Goal: Task Accomplishment & Management: Manage account settings

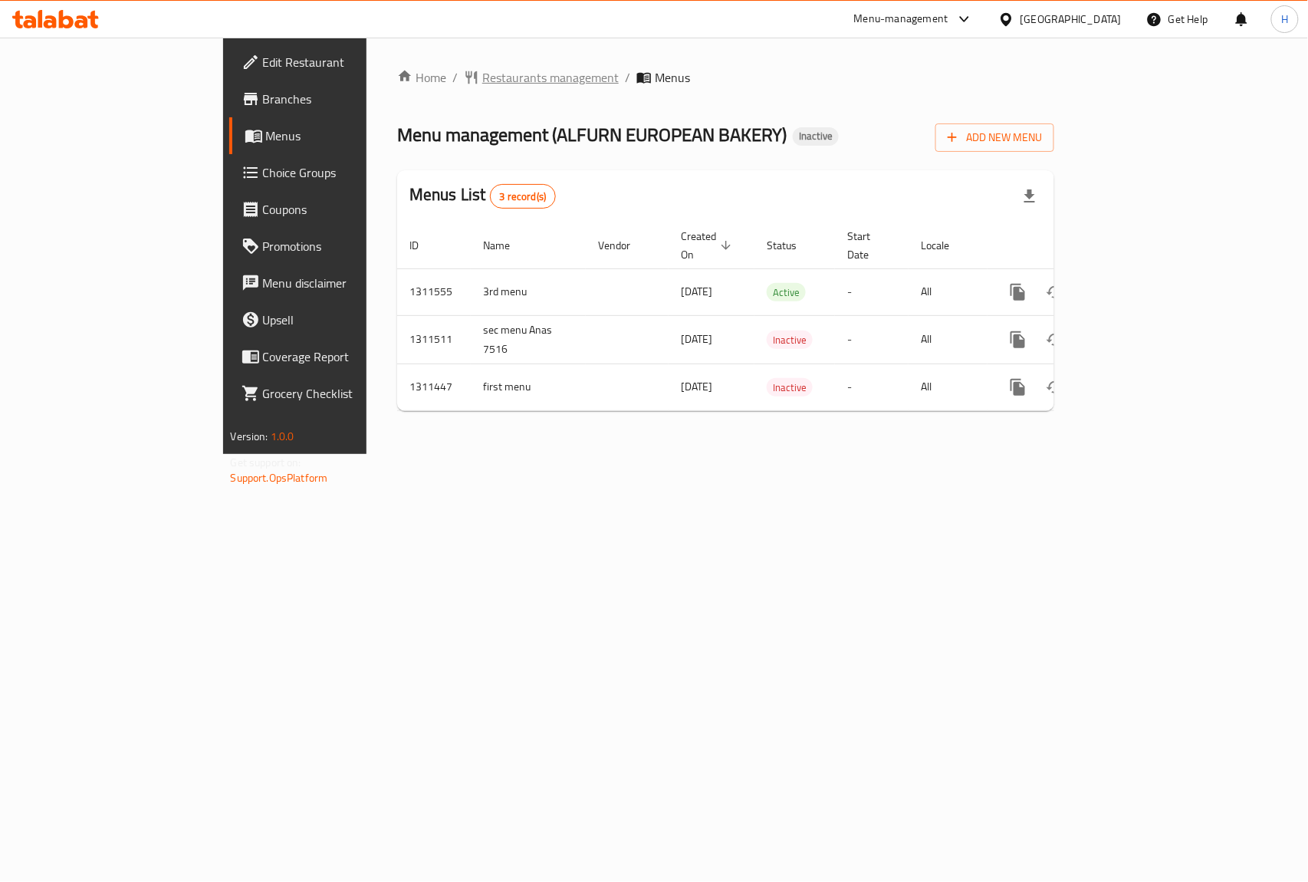
click at [482, 74] on span "Restaurants management" at bounding box center [550, 77] width 136 height 18
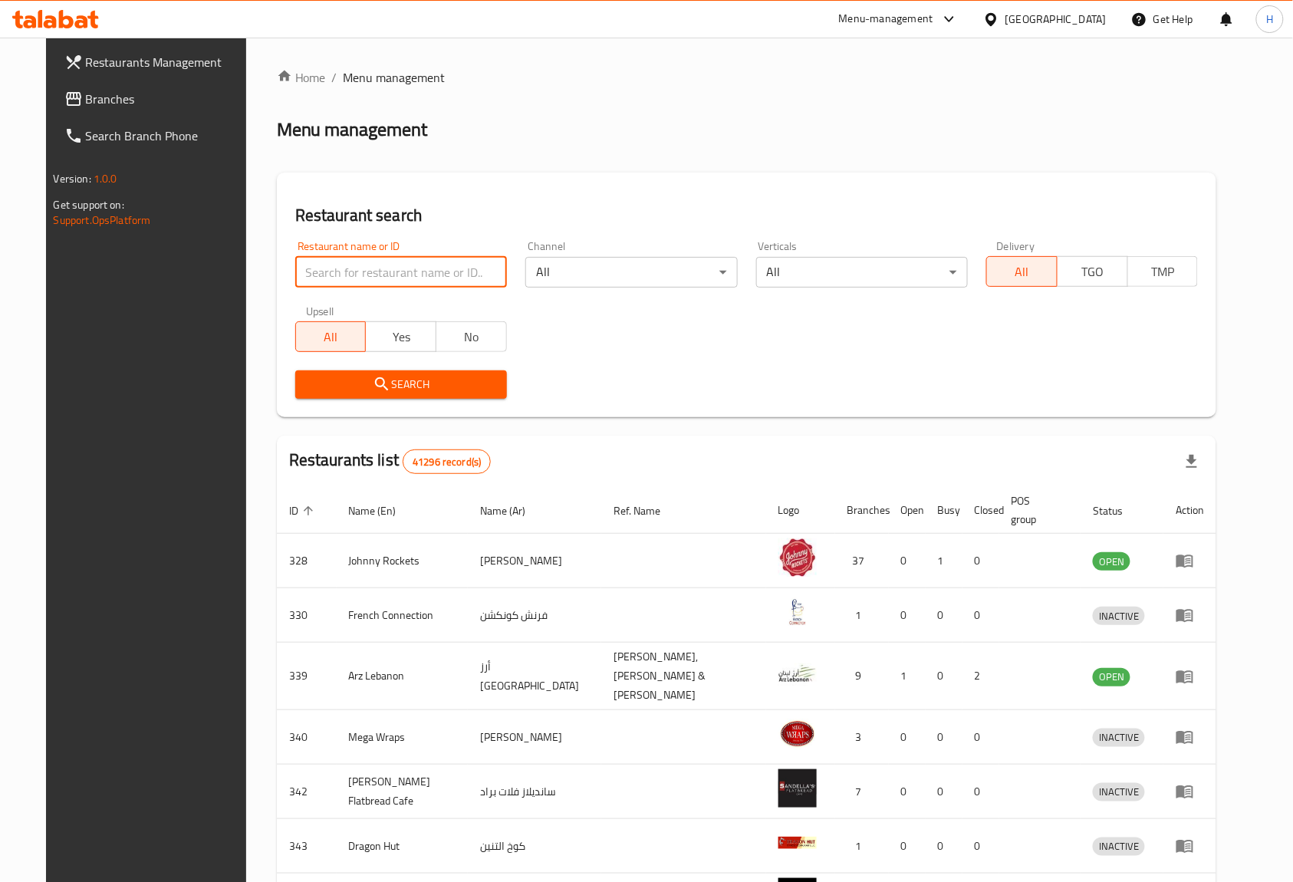
click at [427, 271] on input "search" at bounding box center [401, 272] width 212 height 31
paste input "17295"
type input "17295"
click button "Search" at bounding box center [401, 384] width 212 height 28
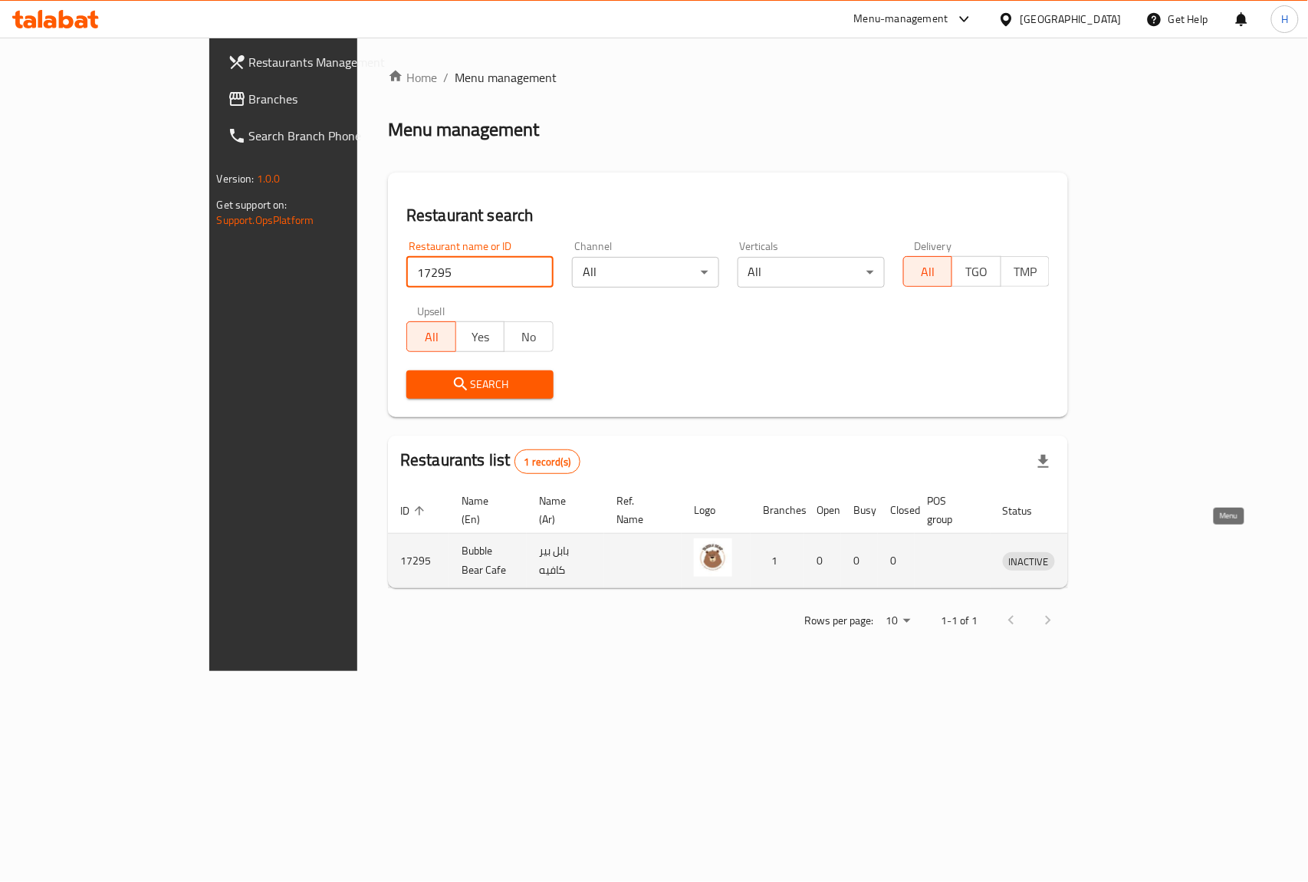
click at [1114, 551] on link "enhanced table" at bounding box center [1100, 560] width 28 height 18
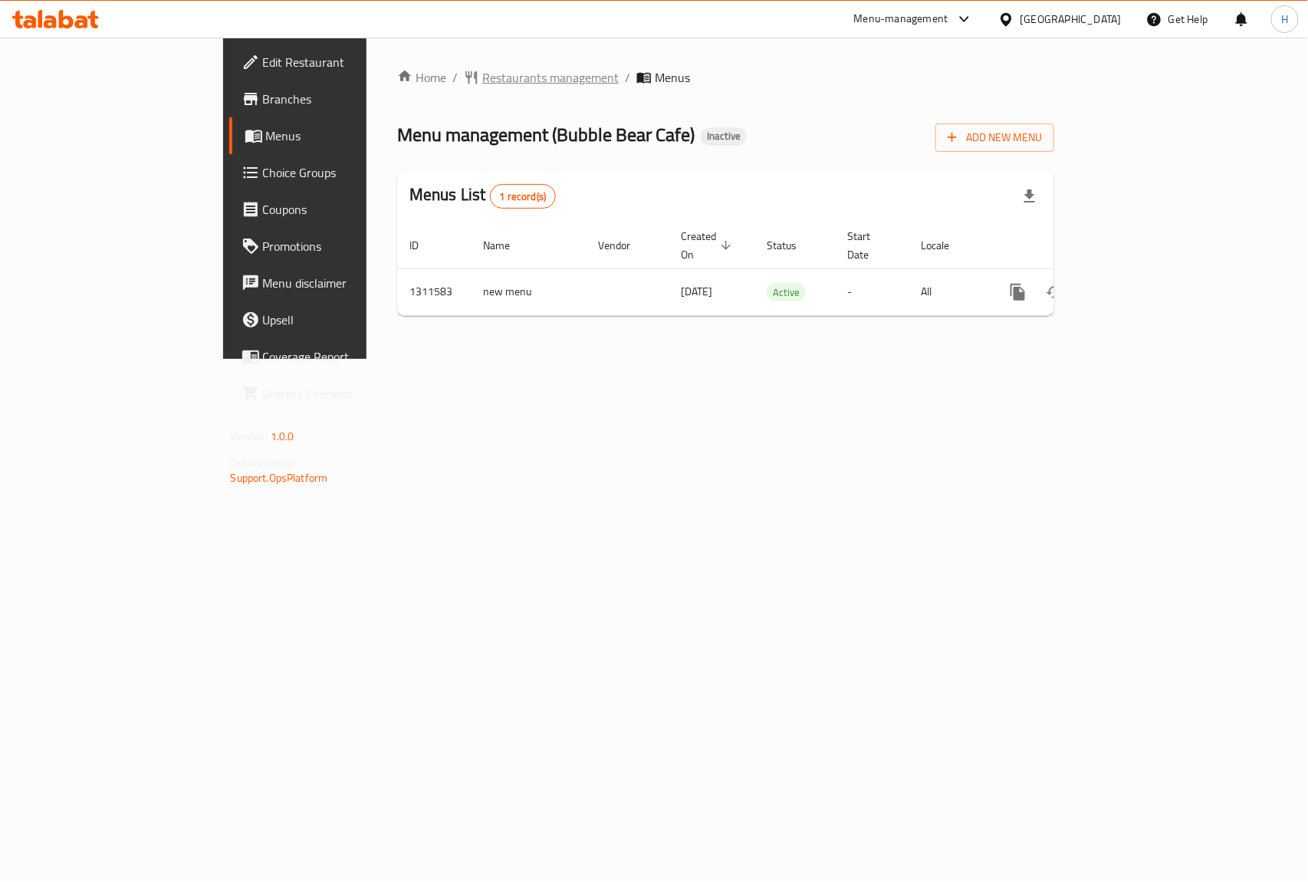
click at [482, 77] on span "Restaurants management" at bounding box center [550, 77] width 136 height 18
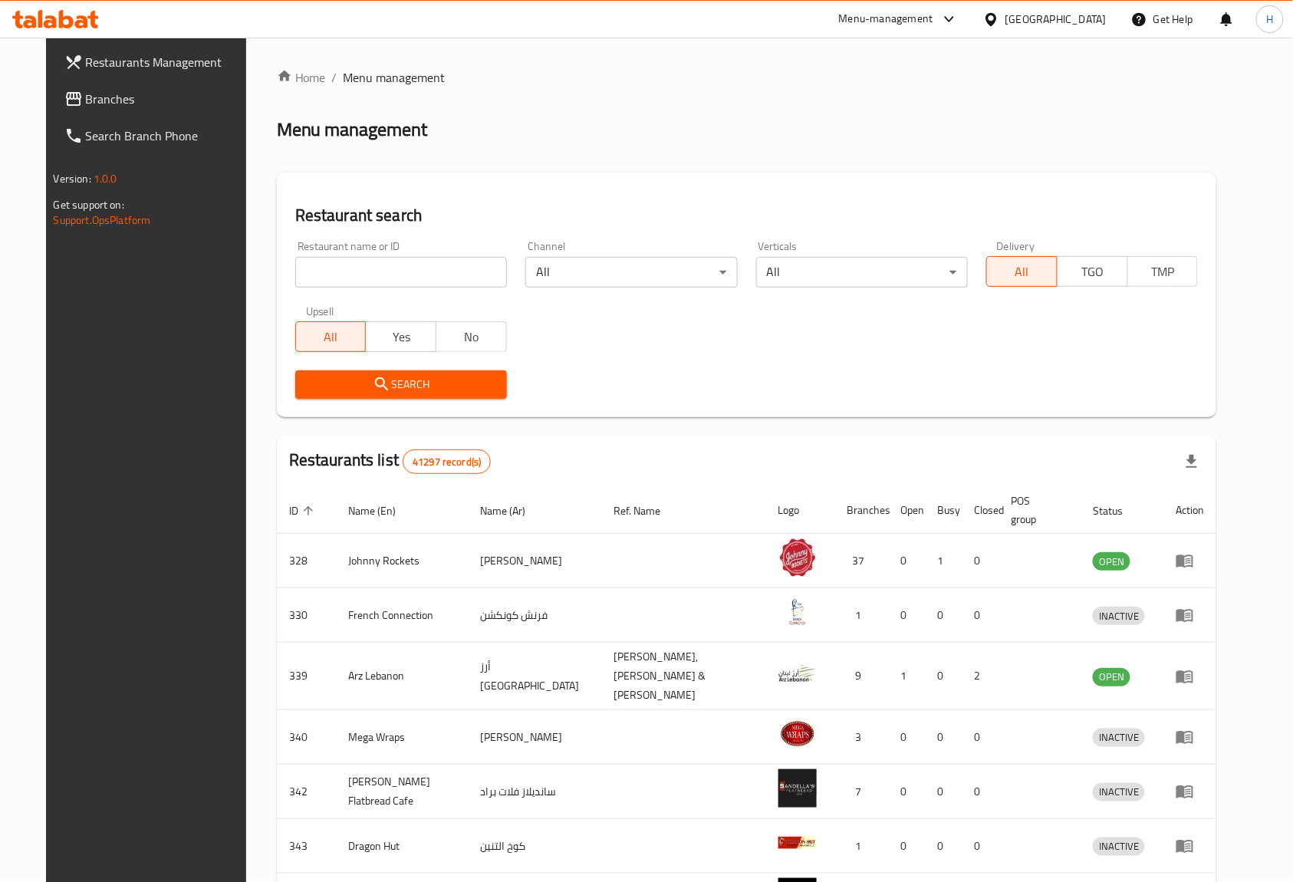
click at [383, 267] on input "search" at bounding box center [401, 272] width 212 height 31
paste input "17013"
type input "17013"
click button "Search" at bounding box center [401, 384] width 212 height 28
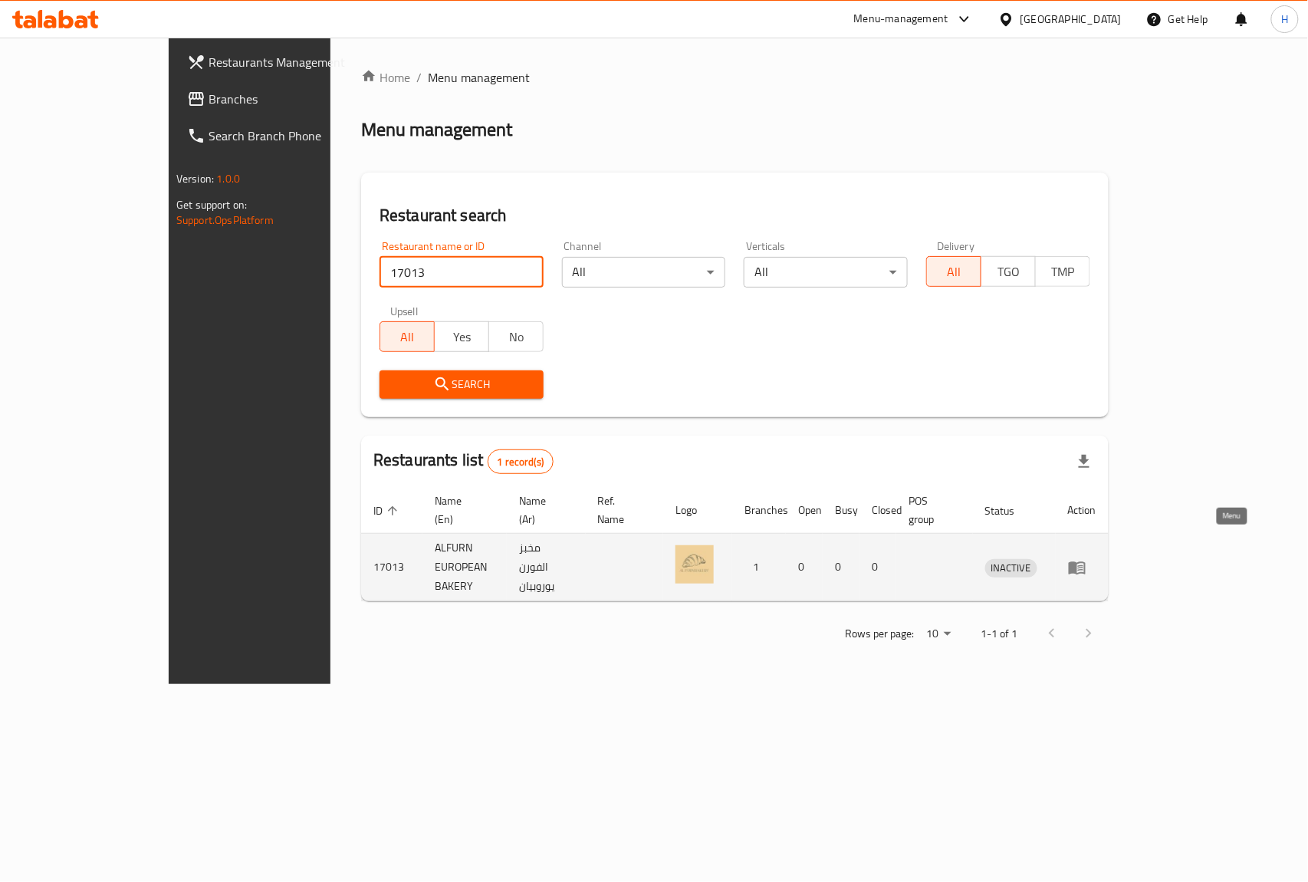
click at [1086, 561] on icon "enhanced table" at bounding box center [1077, 567] width 17 height 13
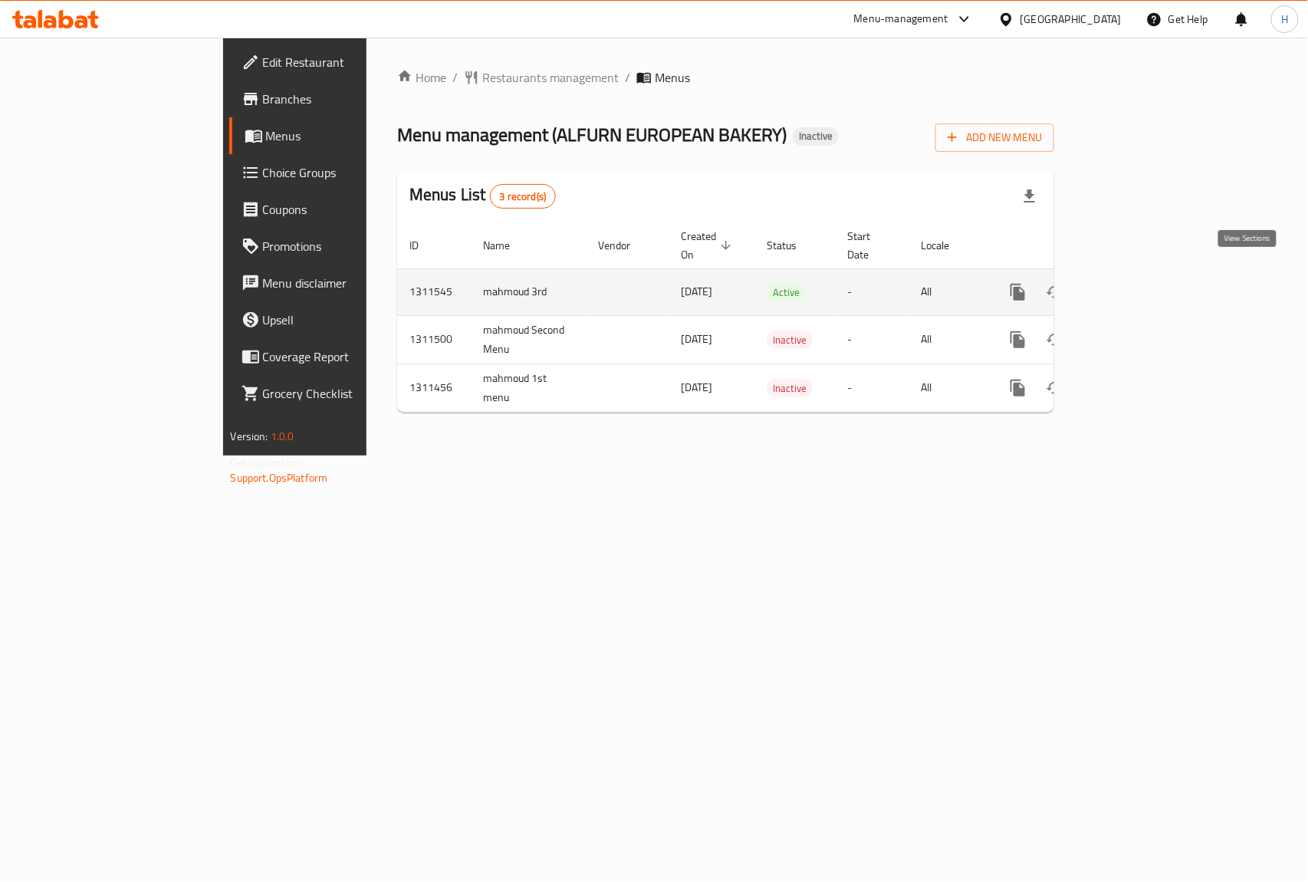
click at [1138, 283] on icon "enhanced table" at bounding box center [1129, 292] width 18 height 18
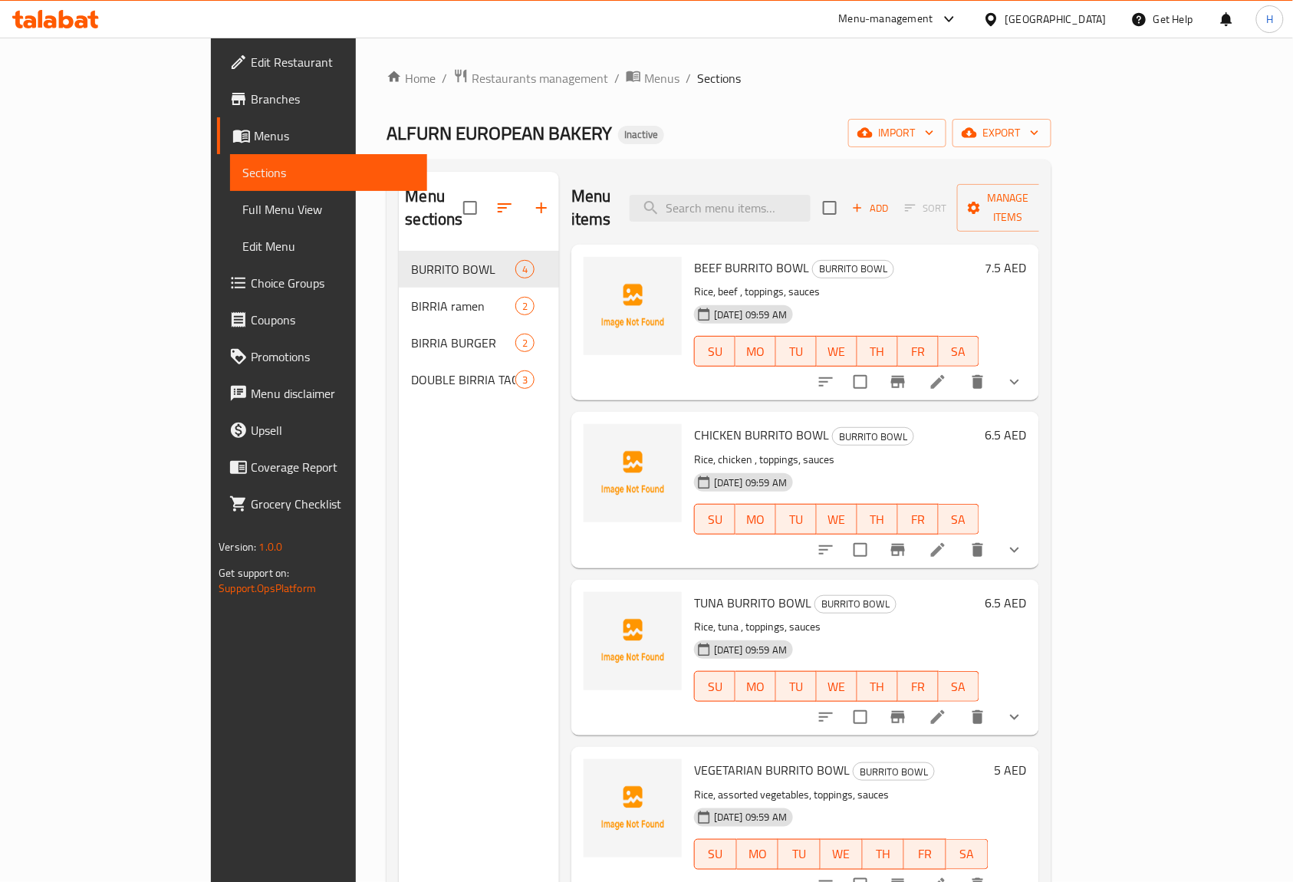
click at [242, 206] on span "Full Menu View" at bounding box center [328, 209] width 173 height 18
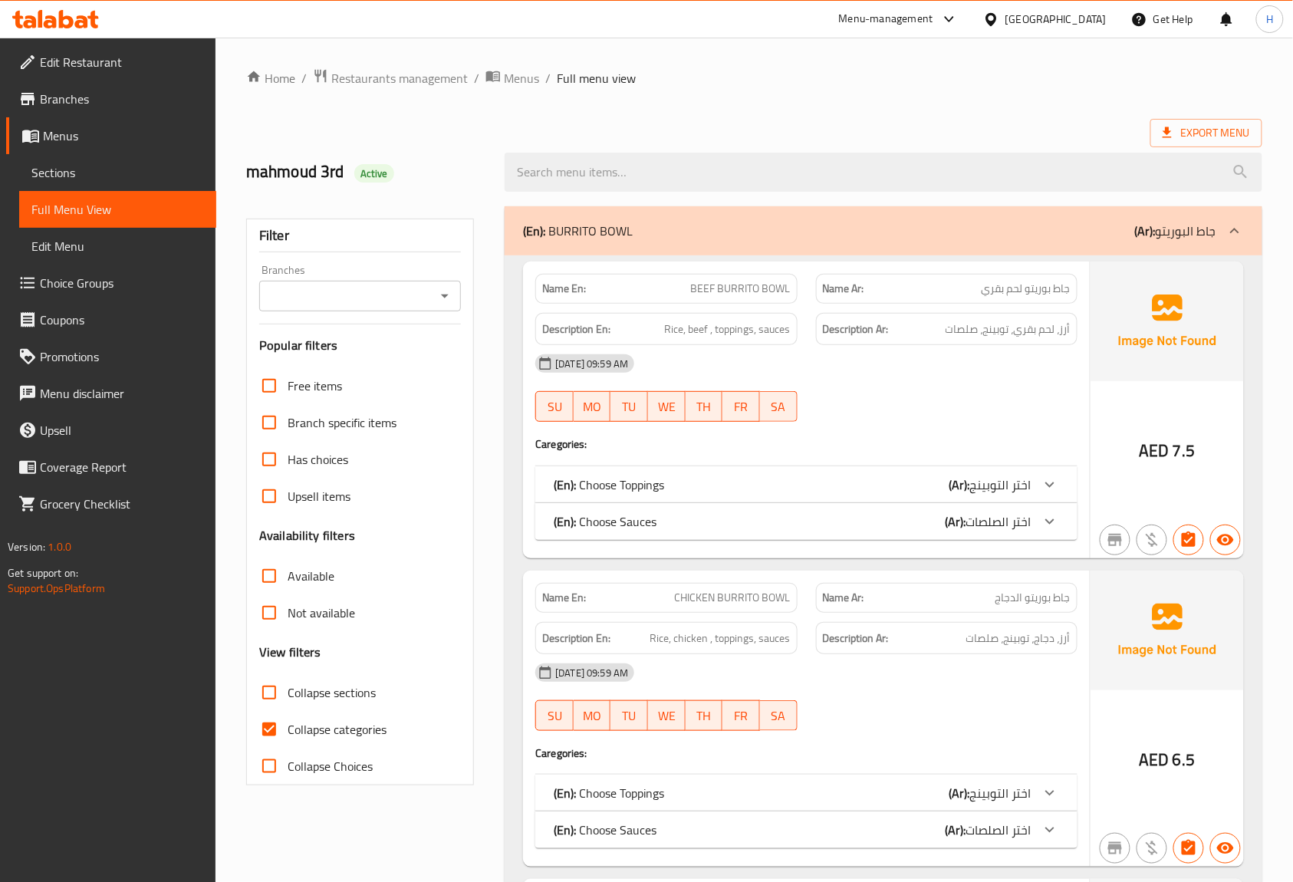
click at [268, 730] on input "Collapse categories" at bounding box center [269, 729] width 37 height 37
checkbox input "false"
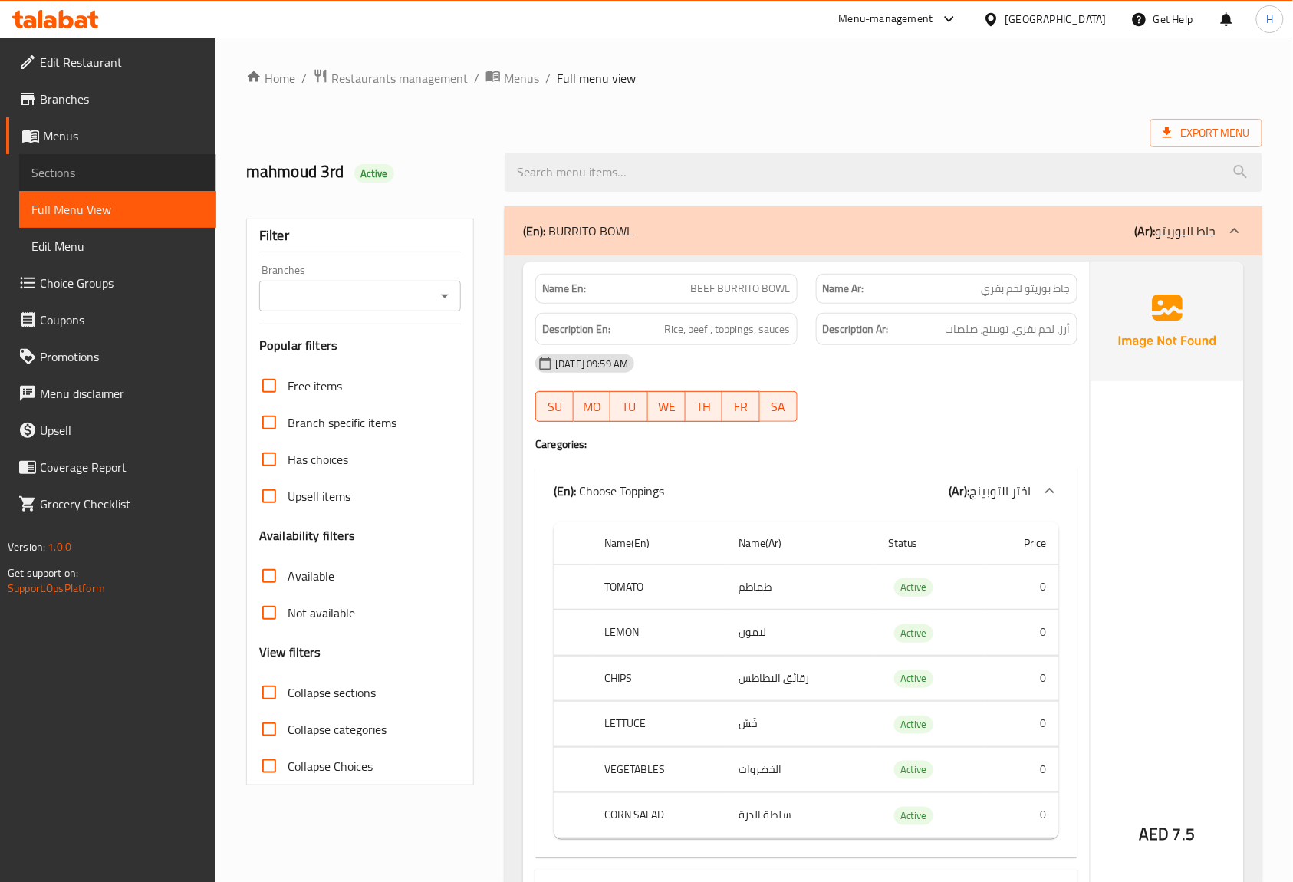
click at [136, 166] on span "Sections" at bounding box center [117, 172] width 173 height 18
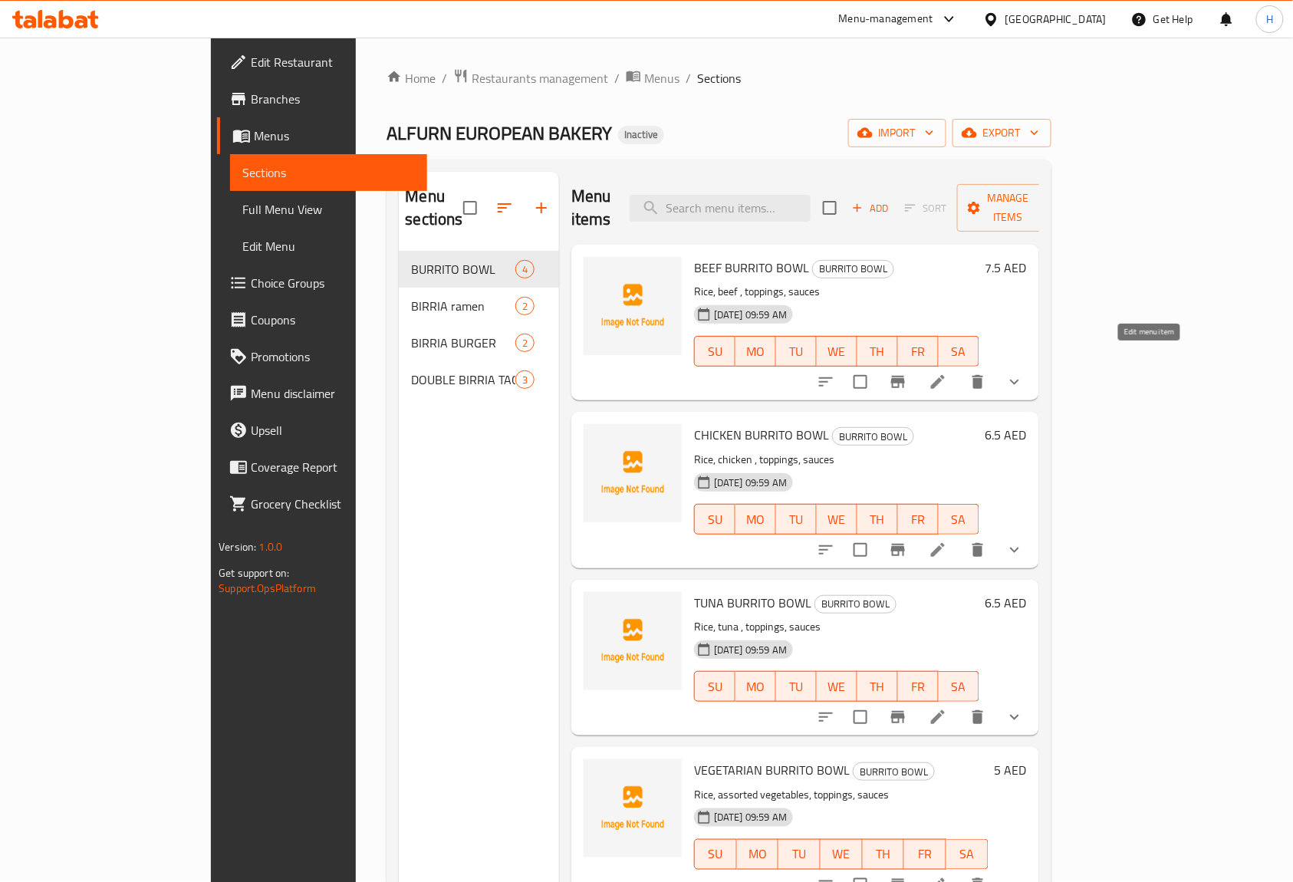
click at [945, 375] on icon at bounding box center [938, 382] width 14 height 14
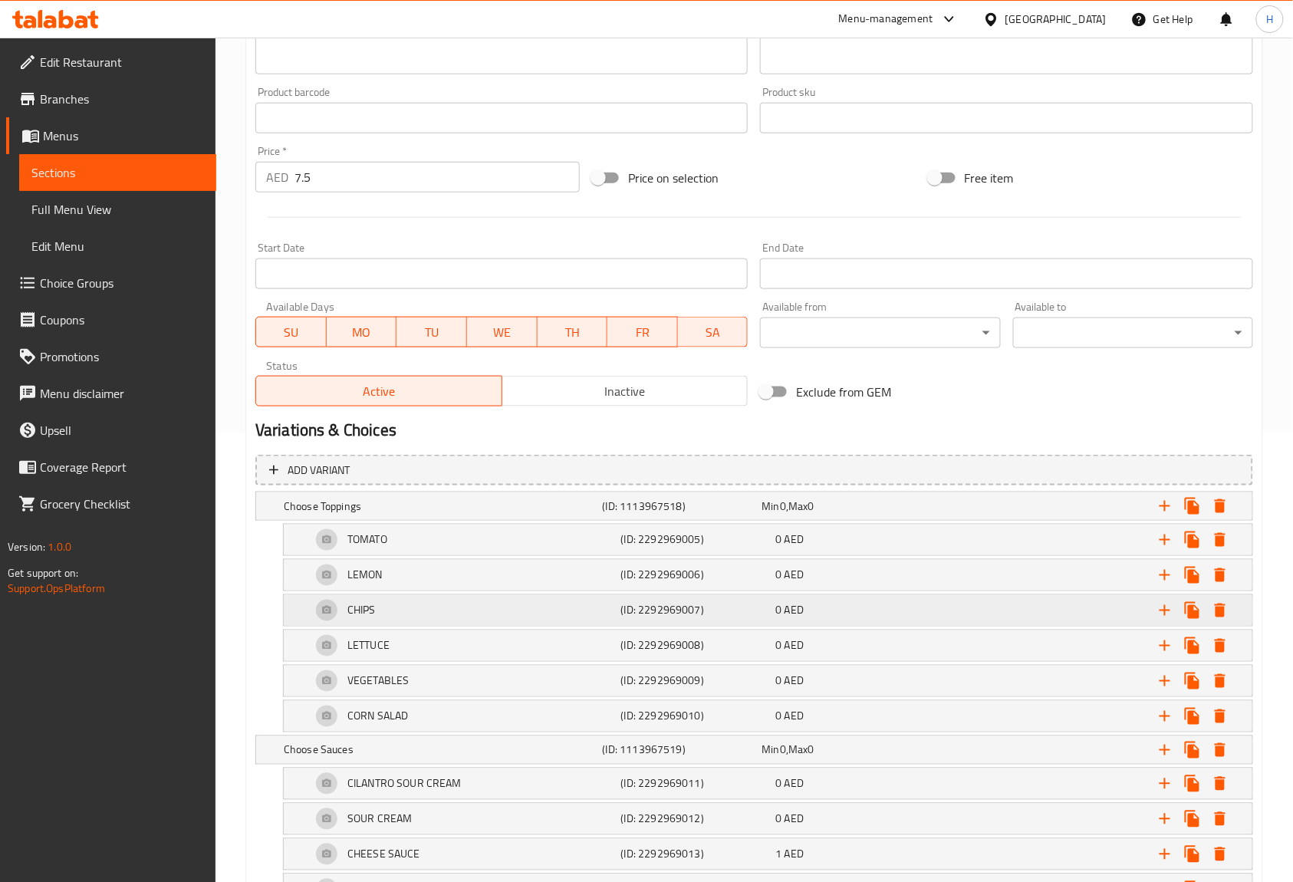
scroll to position [682, 0]
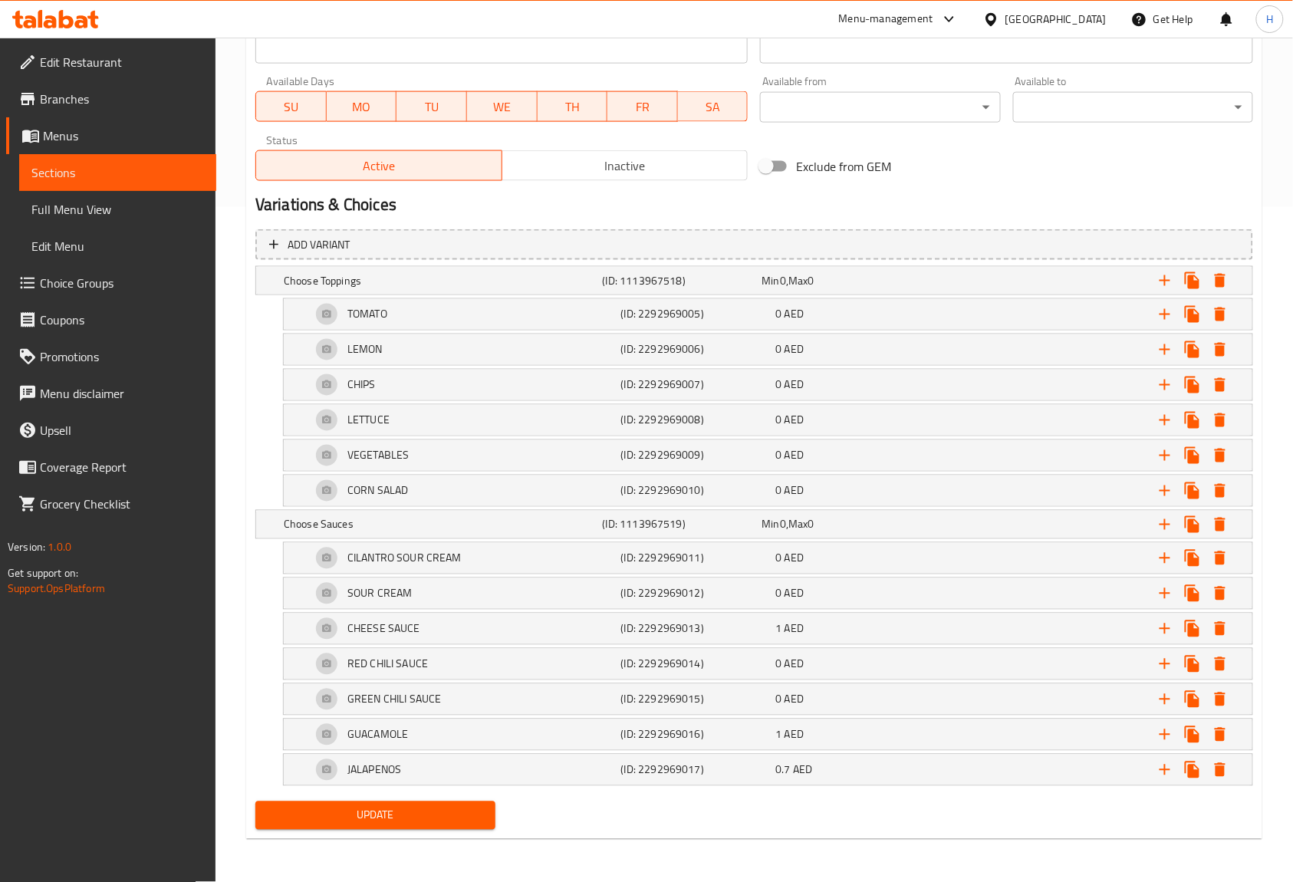
click at [126, 170] on span "Sections" at bounding box center [117, 172] width 173 height 18
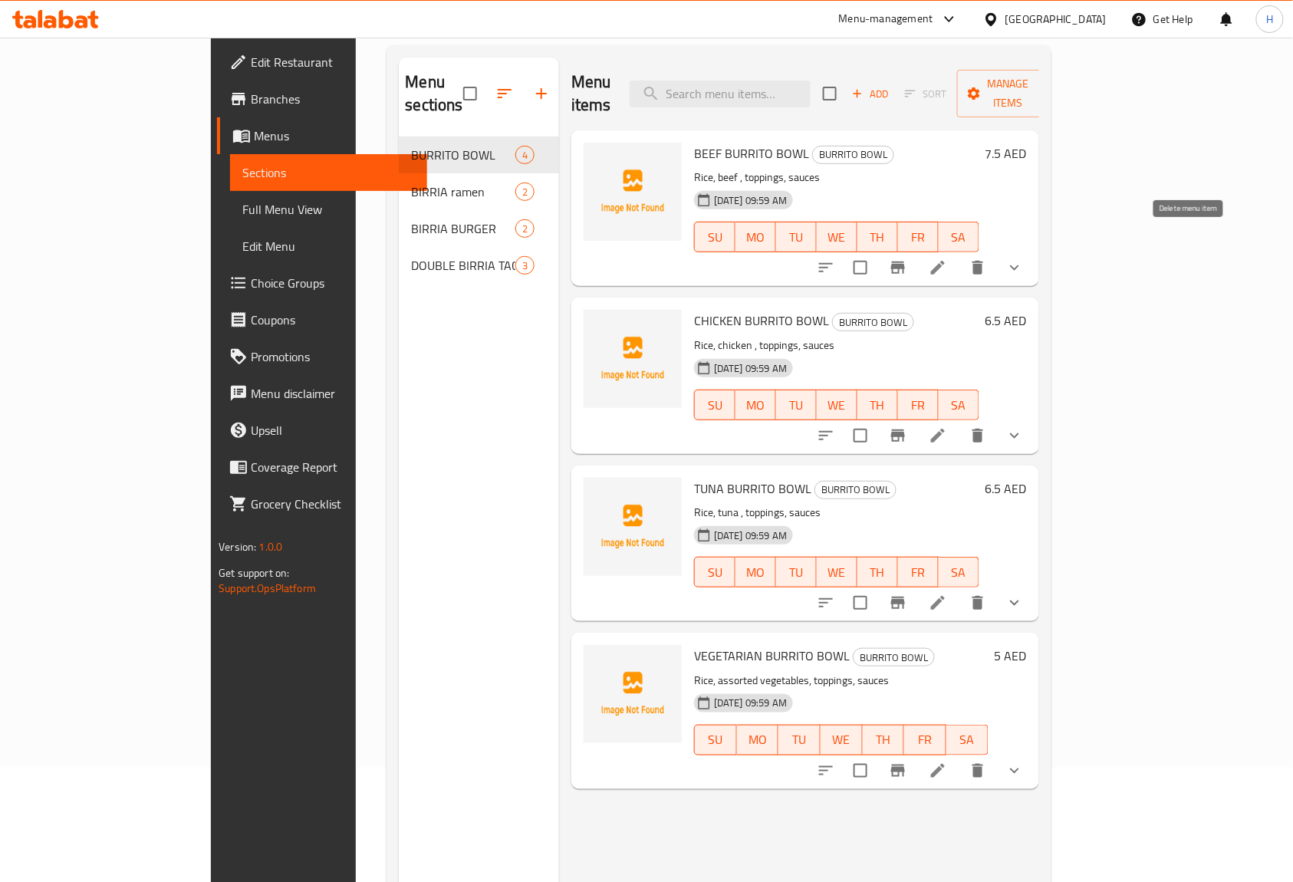
scroll to position [204, 0]
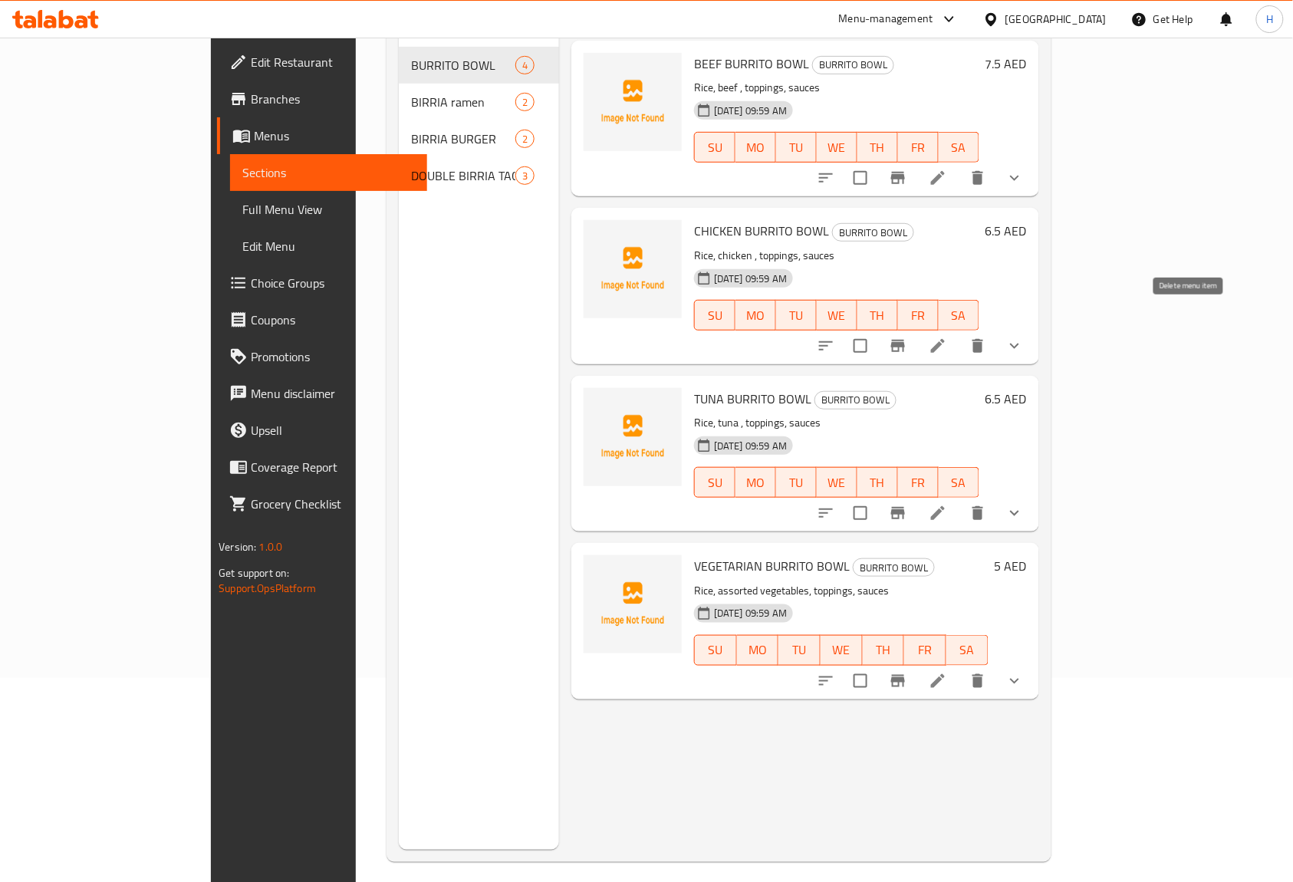
click at [947, 337] on icon at bounding box center [938, 346] width 18 height 18
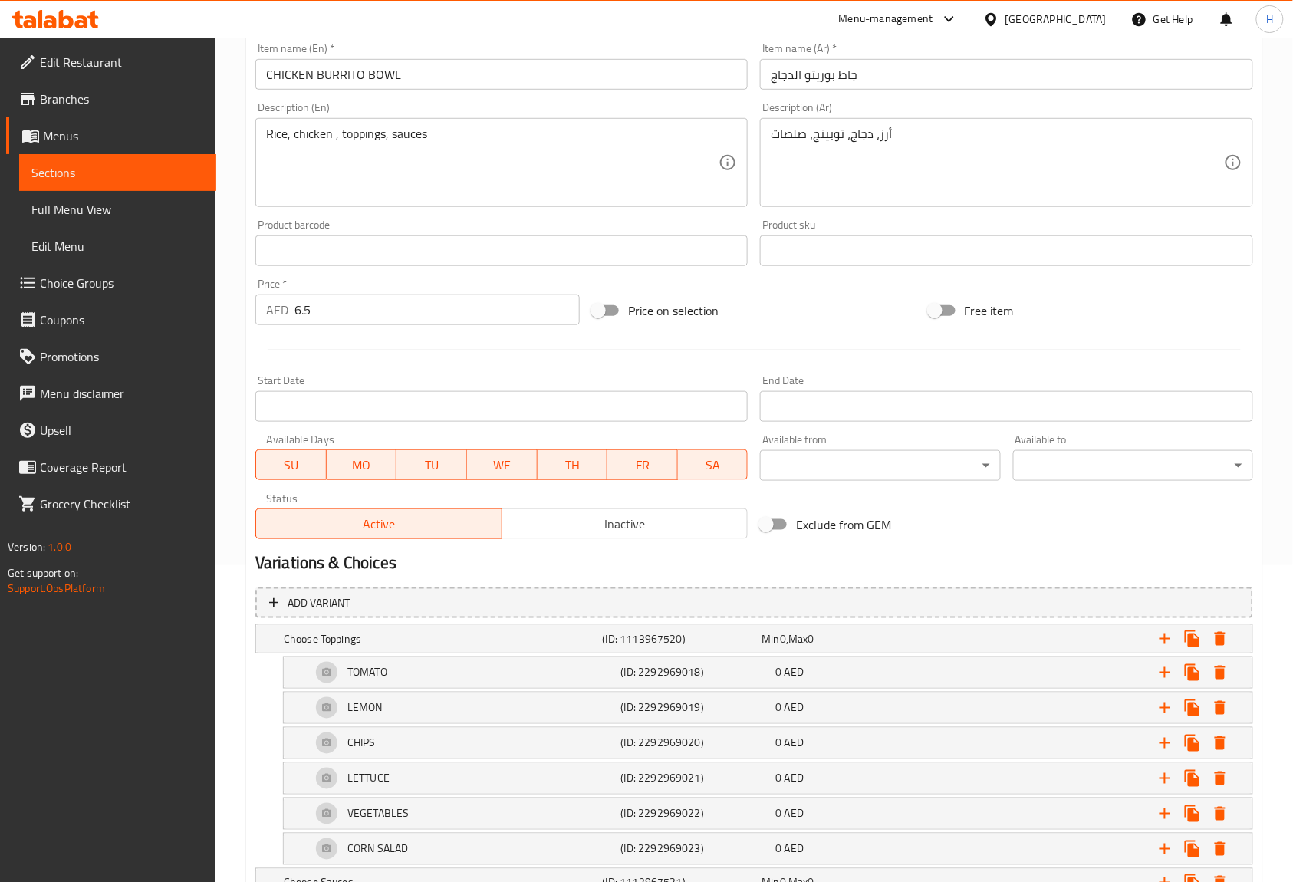
scroll to position [613, 0]
